Goal: Task Accomplishment & Management: Manage account settings

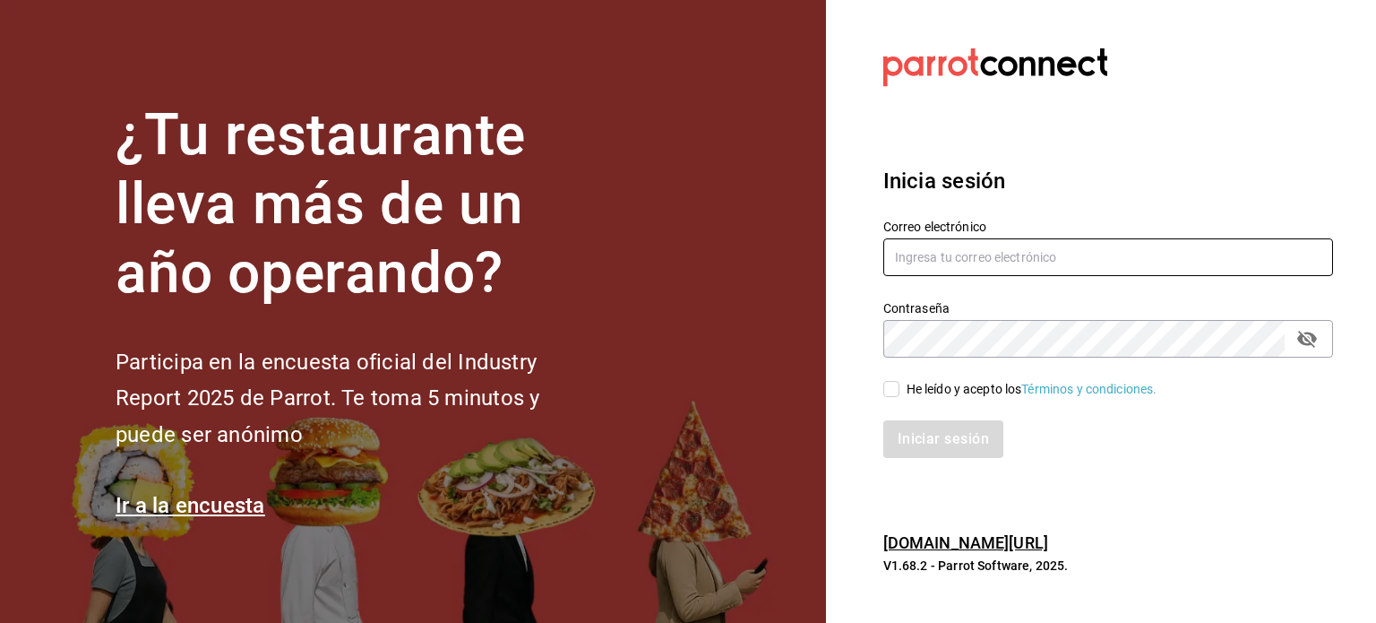
type input "[PERSON_NAME][EMAIL_ADDRESS][DOMAIN_NAME]"
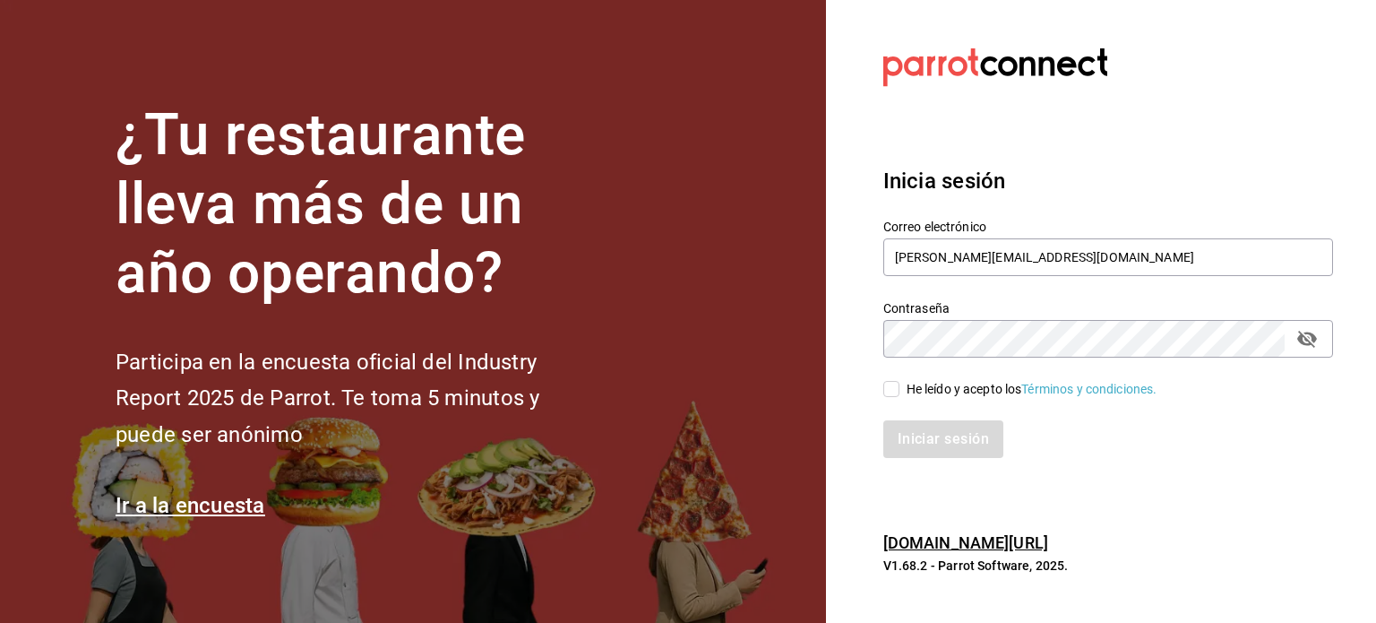
click at [894, 388] on input "He leído y acepto los Términos y condiciones." at bounding box center [891, 389] width 16 height 16
checkbox input "true"
click at [932, 443] on button "Iniciar sesión" at bounding box center [944, 439] width 122 height 38
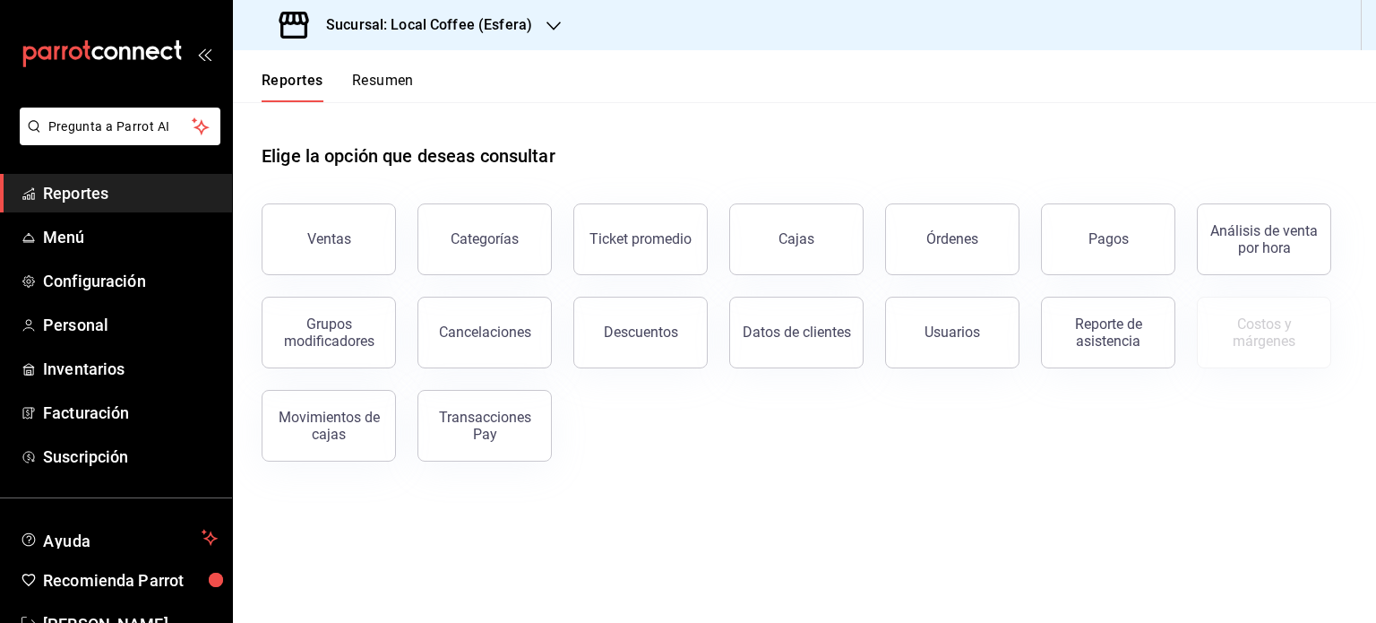
click at [369, 86] on button "Resumen" at bounding box center [383, 87] width 62 height 30
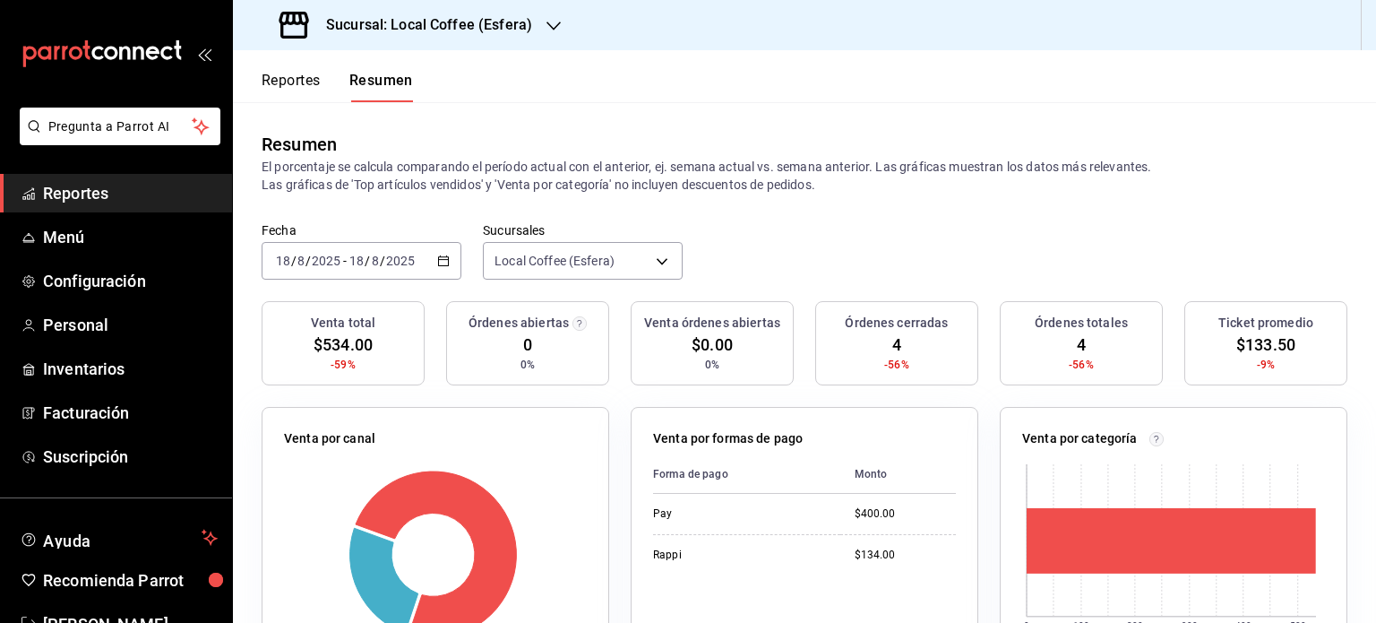
click at [419, 29] on h3 "Sucursal: Local Coffee (Esfera)" at bounding box center [422, 25] width 220 height 22
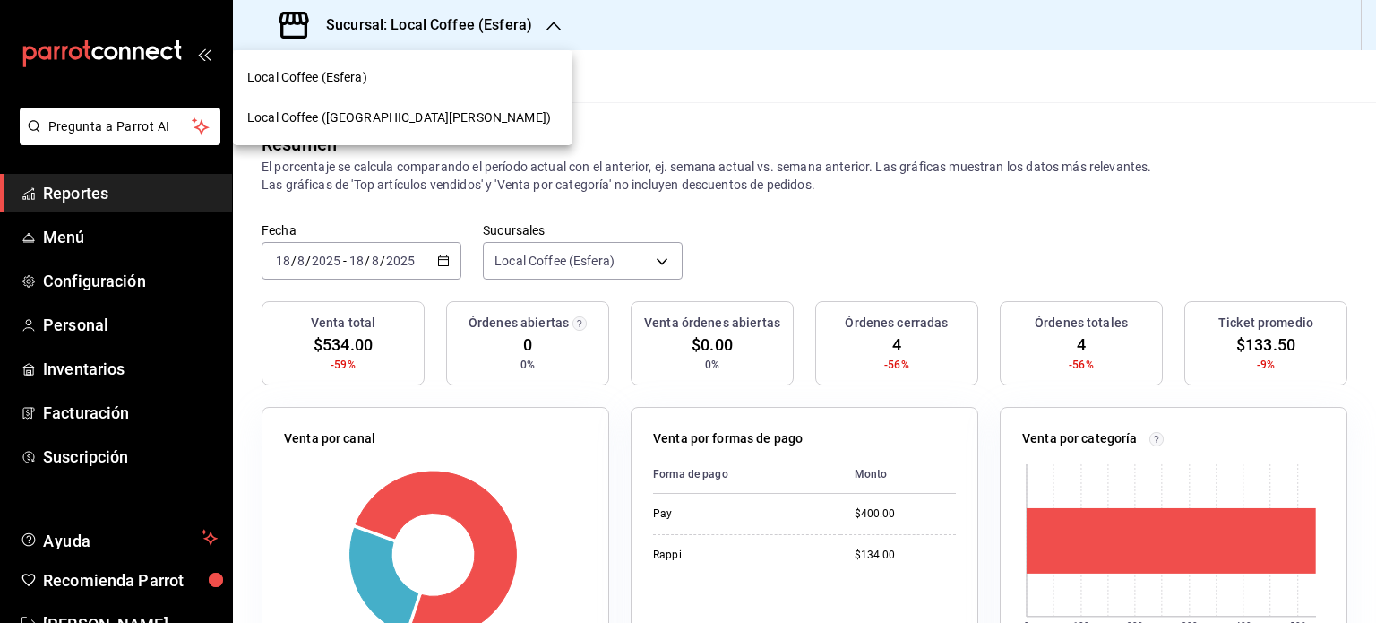
click at [533, 20] on div at bounding box center [688, 311] width 1376 height 623
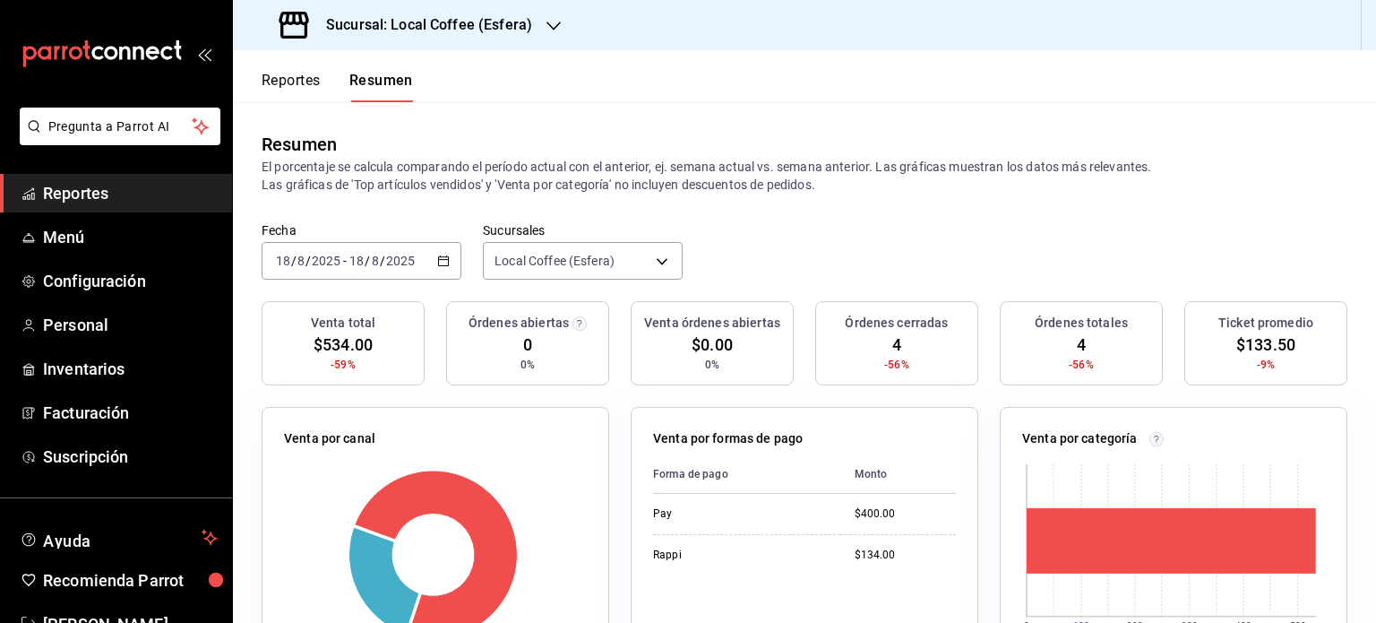
click at [498, 20] on h3 "Sucursal: Local Coffee (Esfera)" at bounding box center [422, 25] width 220 height 22
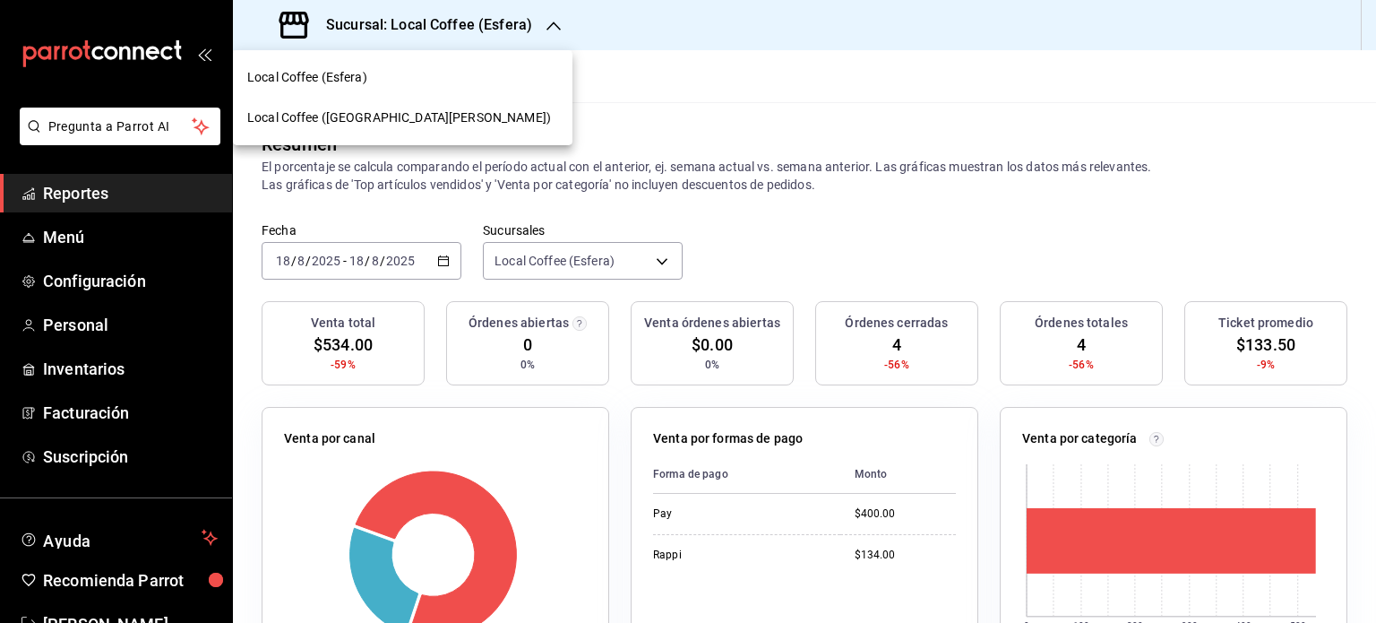
click at [376, 118] on span "Local Coffee (San Jerónimo)" at bounding box center [399, 117] width 304 height 19
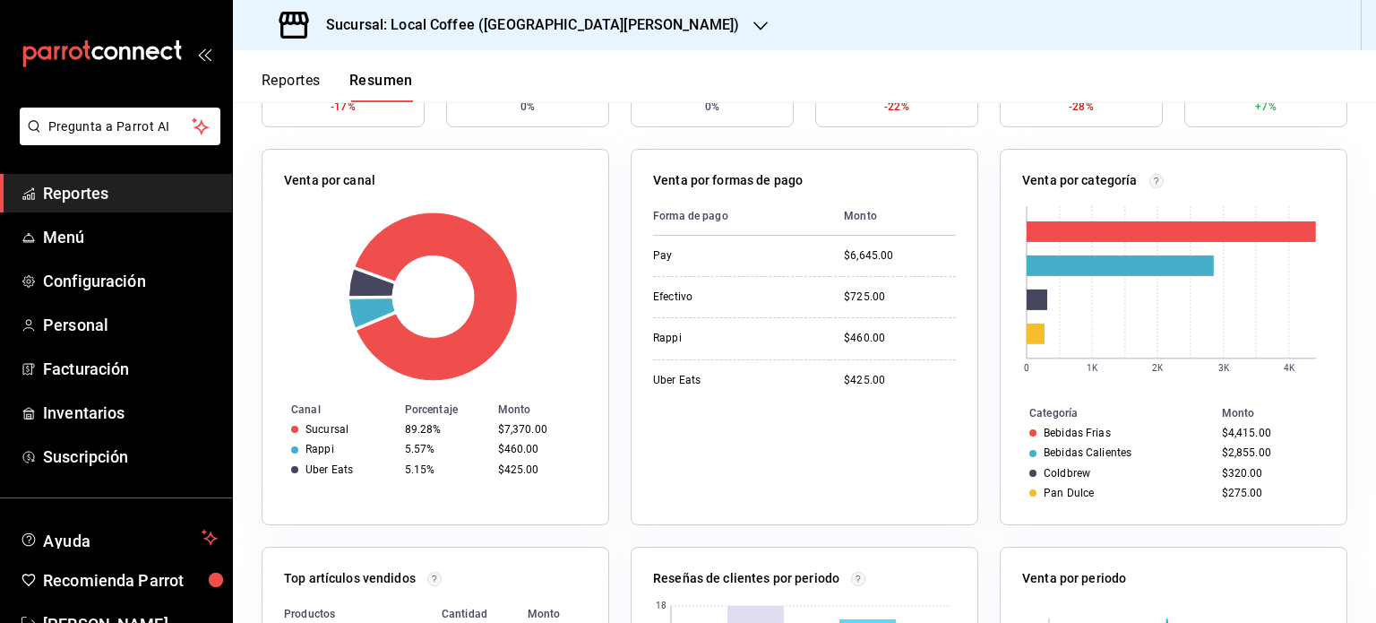
scroll to position [139, 0]
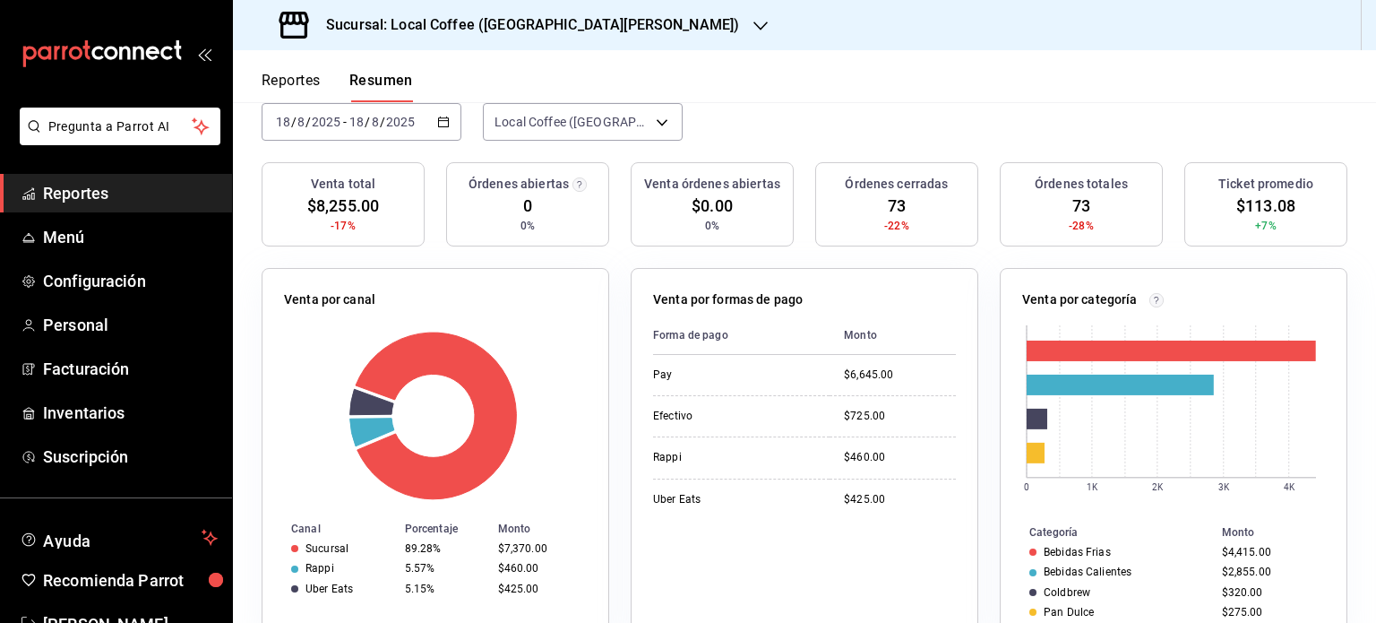
drag, startPoint x: 215, startPoint y: 59, endPoint x: 728, endPoint y: 42, distance: 513.7
click at [728, 42] on div "Sucursal: Local Coffee (San Jerónimo)" at bounding box center [804, 25] width 1143 height 50
